Goal: Find specific page/section: Find specific page/section

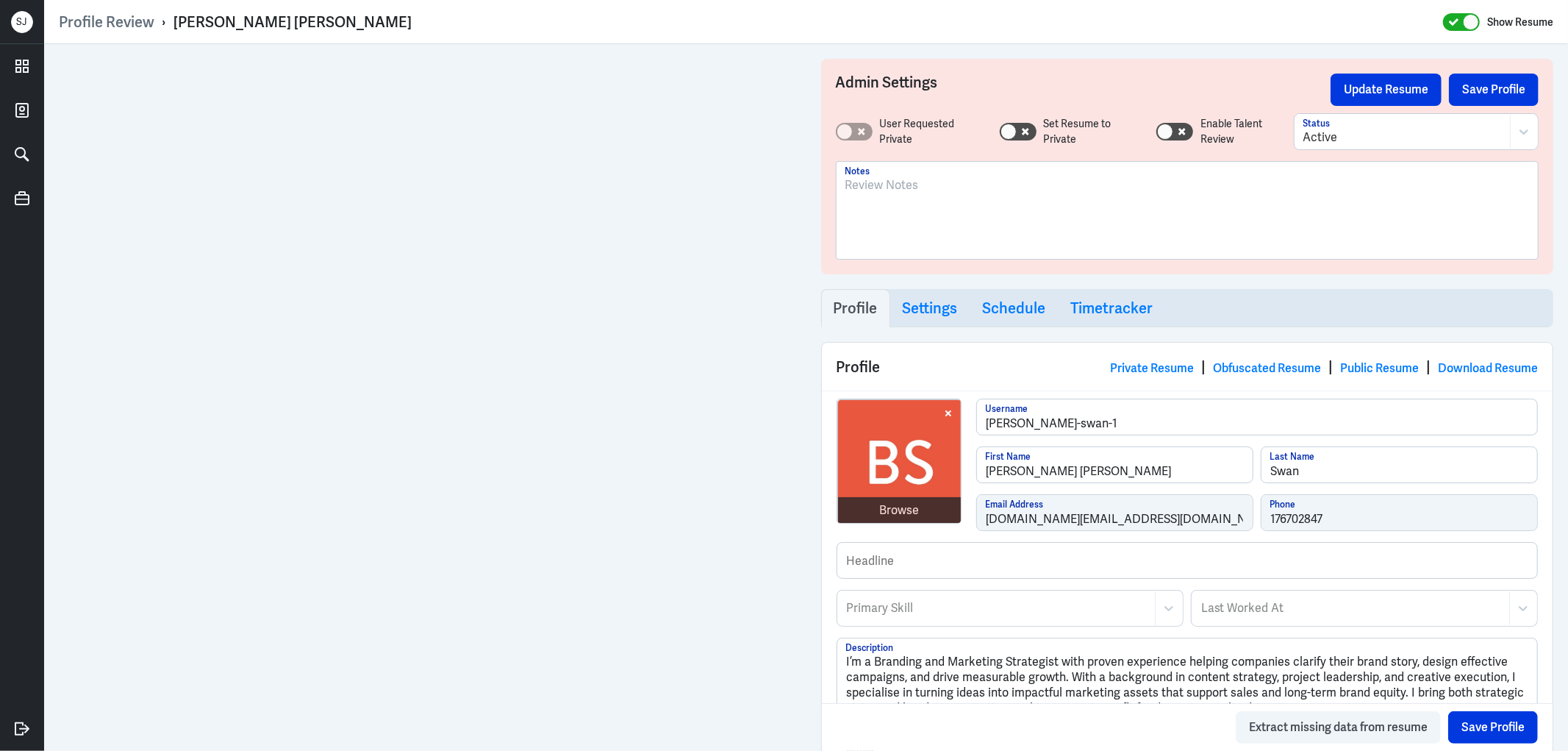
scroll to position [1072, 0]
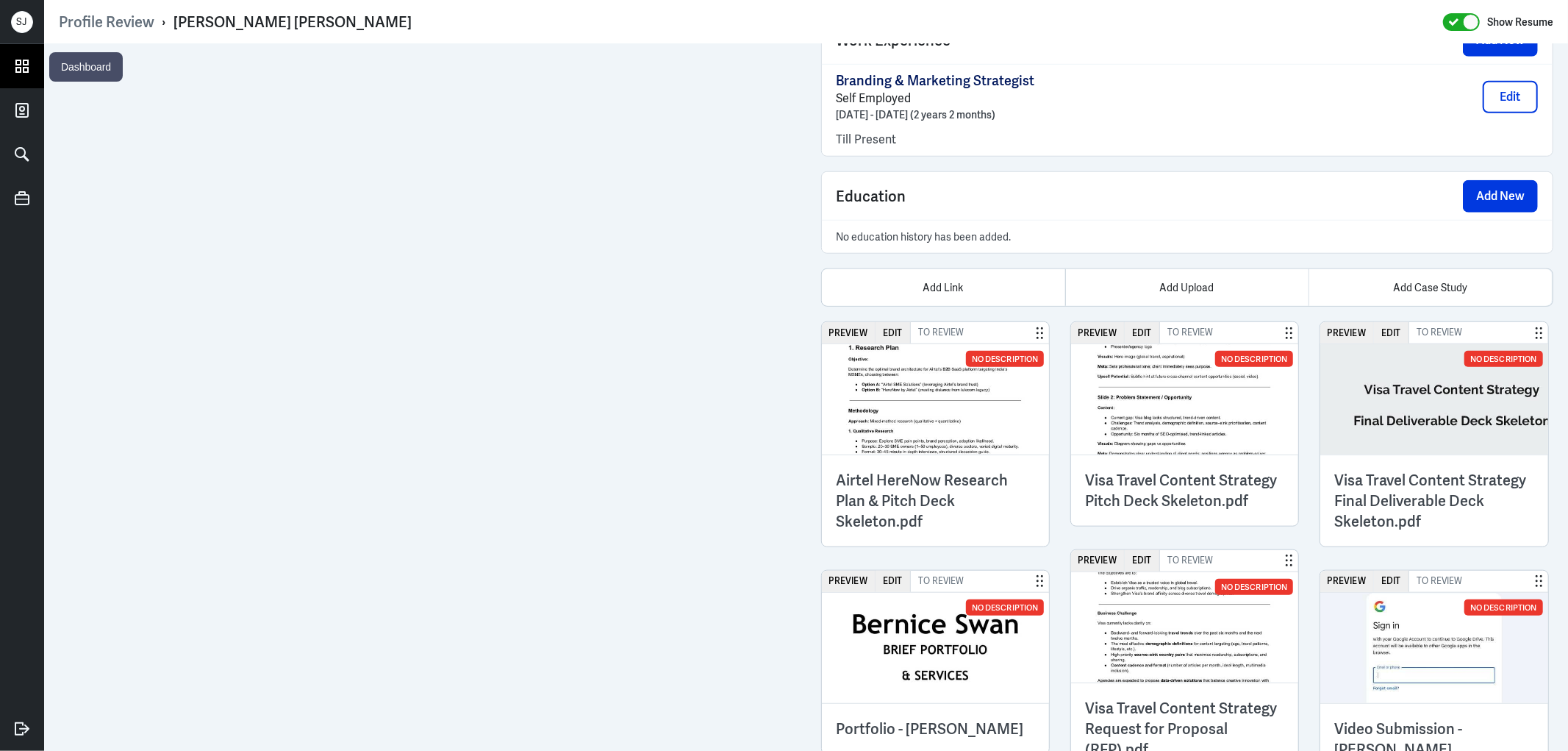
click at [24, 63] on icon at bounding box center [22, 66] width 22 height 22
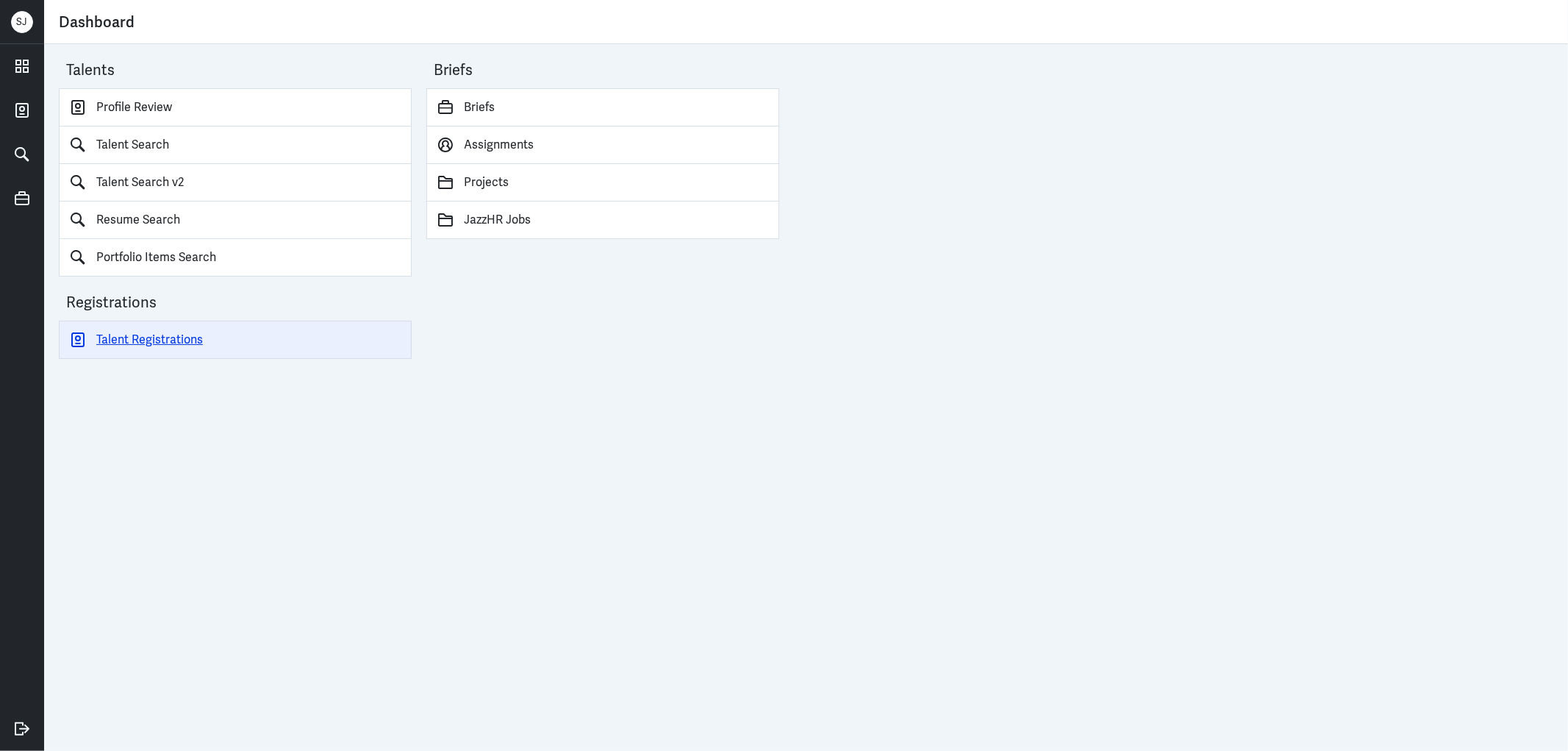
drag, startPoint x: 188, startPoint y: 424, endPoint x: 167, endPoint y: 327, distance: 99.2
click at [188, 424] on div "Talents Profile Review Talent Search Talent Search v2 Resume Search Portfolio I…" at bounding box center [806, 398] width 1524 height 707
click at [163, 25] on div "Dashboard" at bounding box center [806, 21] width 1495 height 29
click at [188, 563] on div "Talents Profile Review Talent Search Talent Search v2 Resume Search Portfolio I…" at bounding box center [806, 398] width 1524 height 707
